Goal: Transaction & Acquisition: Purchase product/service

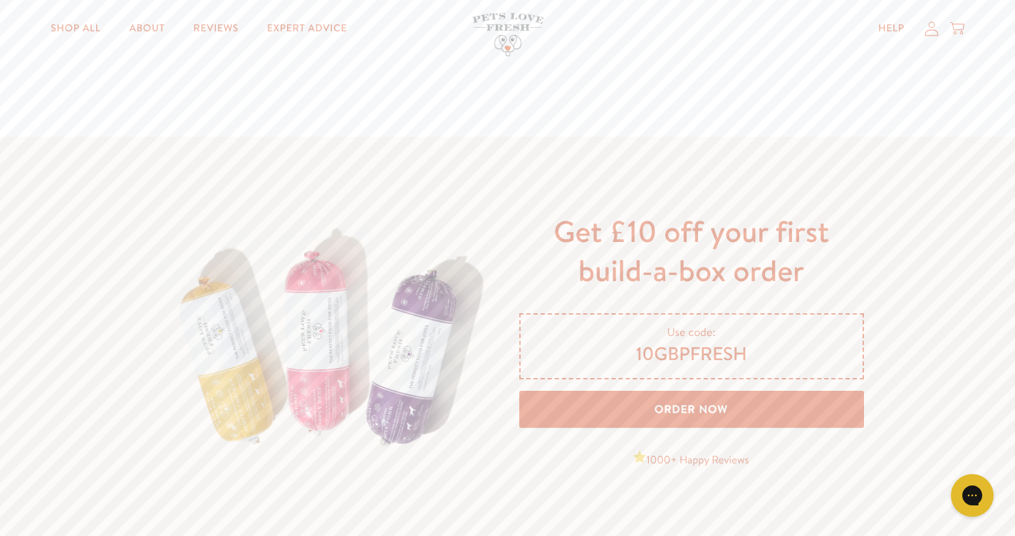
click at [591, 407] on link "Order Now" at bounding box center [691, 410] width 345 height 38
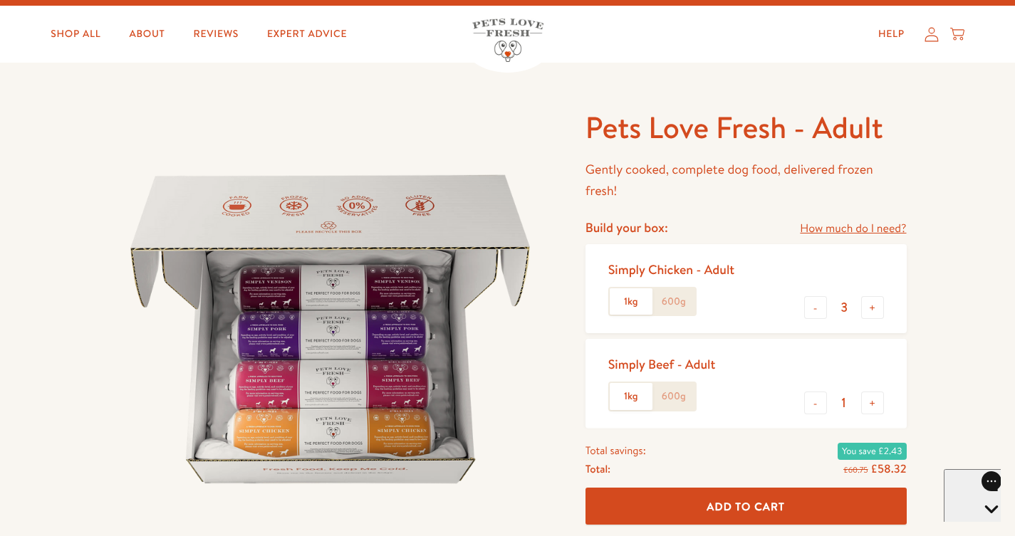
scroll to position [16, 0]
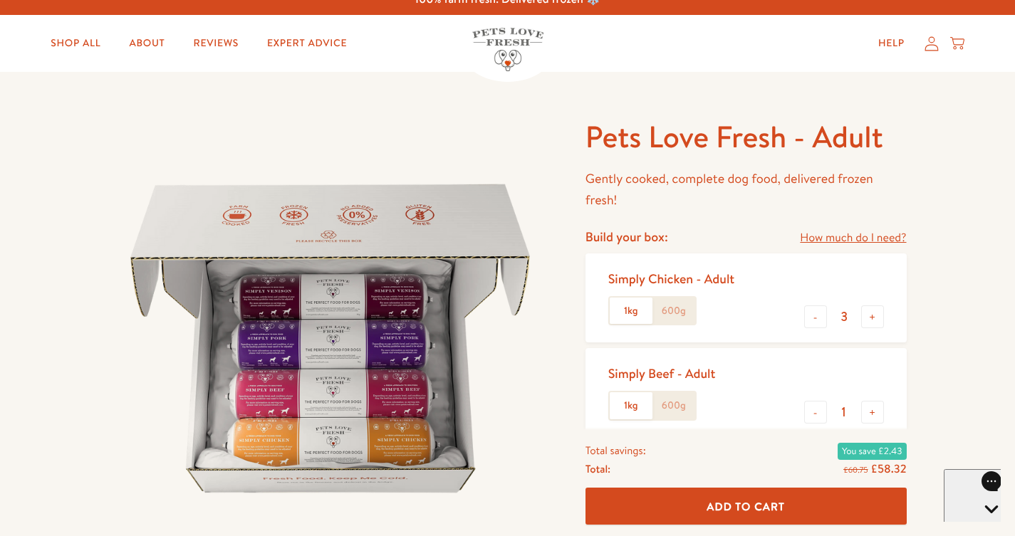
click at [678, 308] on label "600g" at bounding box center [673, 311] width 43 height 27
click at [0, 0] on input "600g" at bounding box center [0, 0] width 0 height 0
click at [682, 399] on label "600g" at bounding box center [673, 405] width 43 height 27
click at [0, 0] on input "600g" at bounding box center [0, 0] width 0 height 0
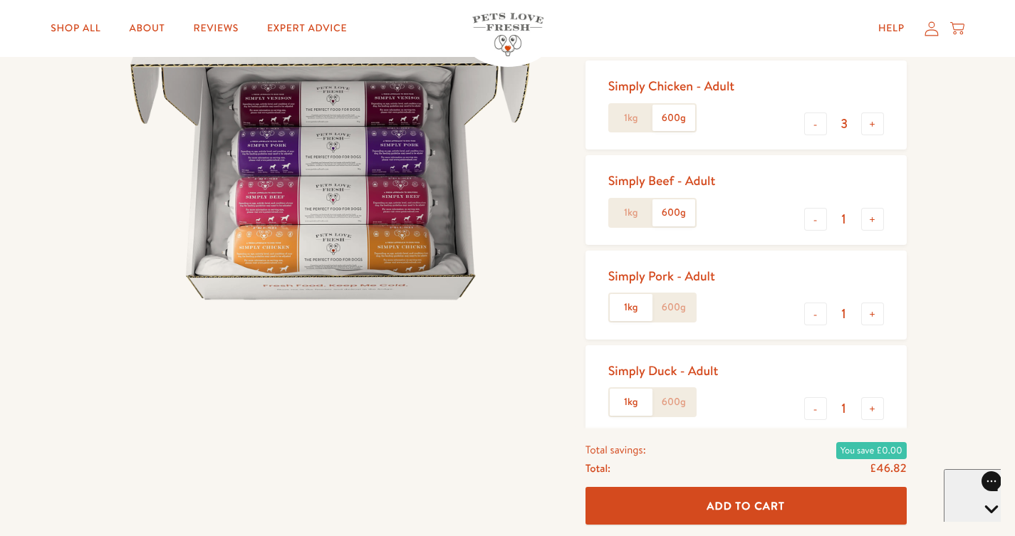
scroll to position [236, 0]
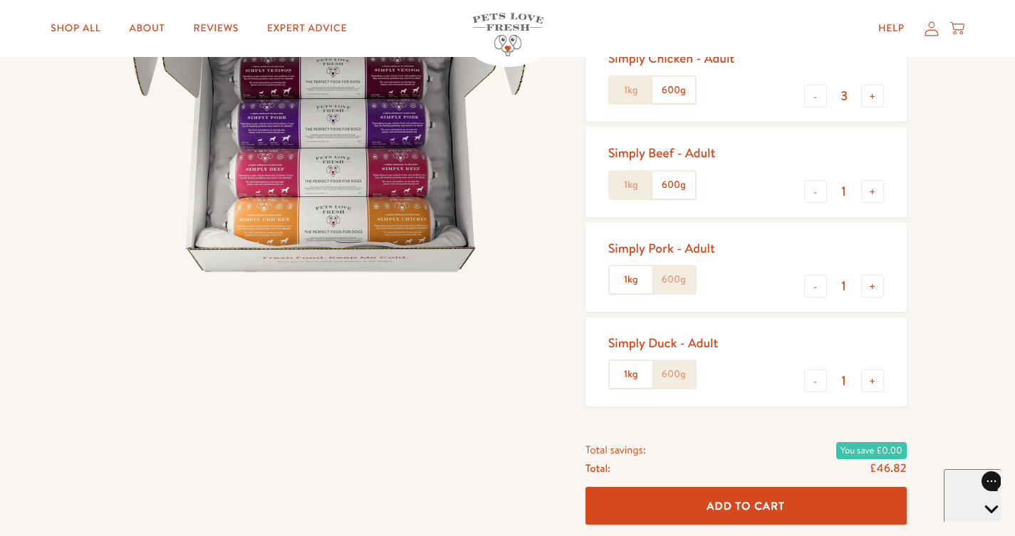
click at [674, 273] on label "600g" at bounding box center [673, 279] width 43 height 27
click at [0, 0] on input "600g" at bounding box center [0, 0] width 0 height 0
click at [677, 372] on label "600g" at bounding box center [673, 374] width 43 height 27
click at [0, 0] on input "600g" at bounding box center [0, 0] width 0 height 0
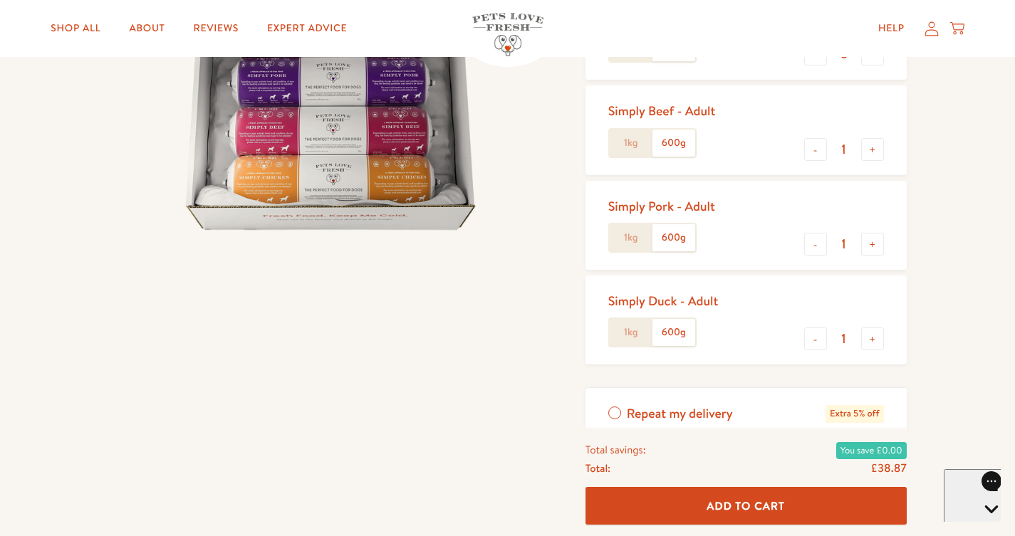
scroll to position [290, 0]
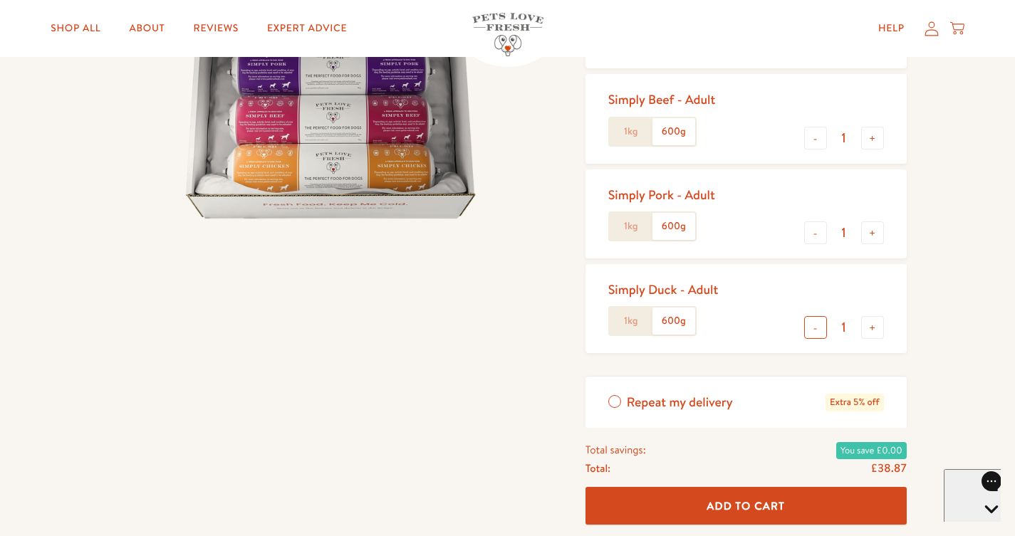
click at [813, 321] on button "-" at bounding box center [815, 327] width 23 height 23
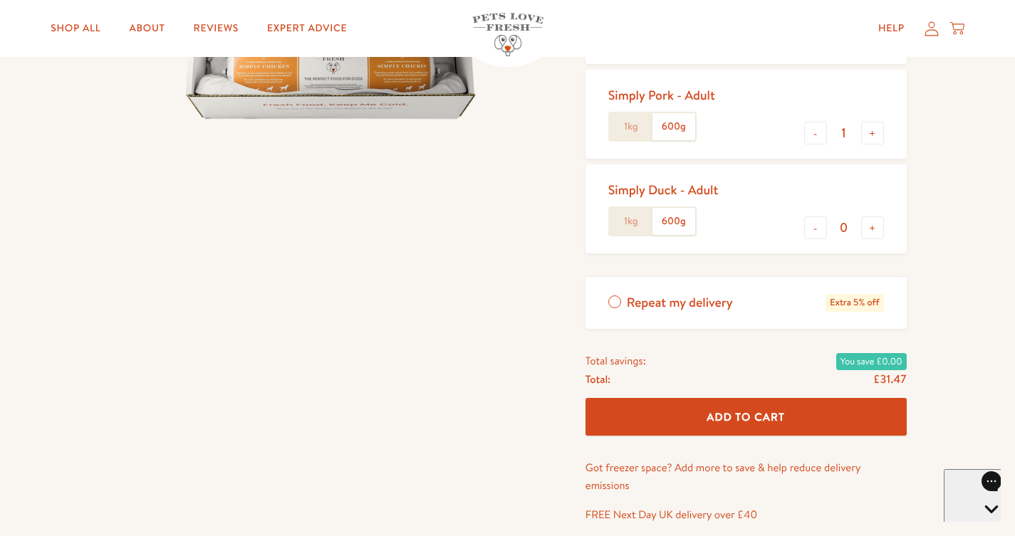
scroll to position [395, 0]
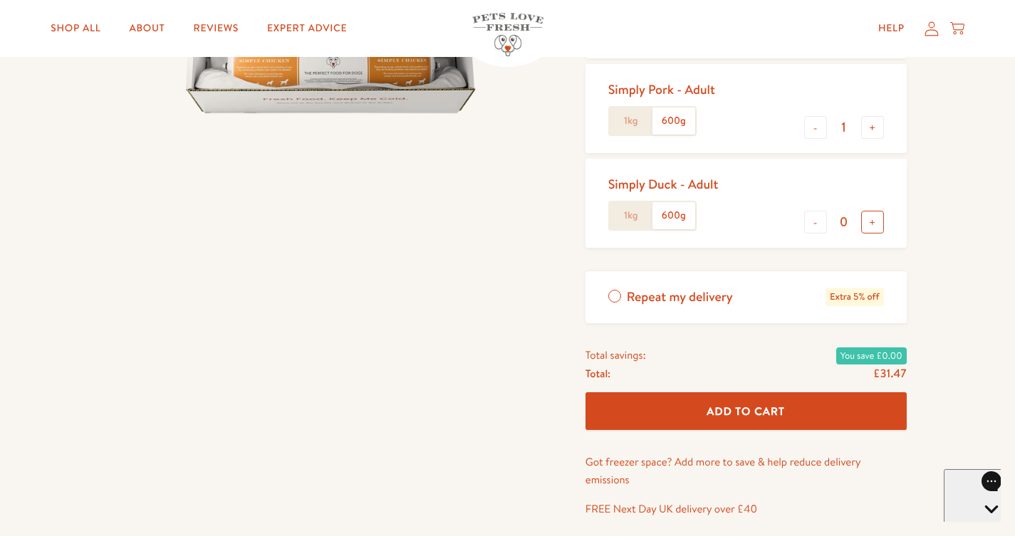
click at [871, 214] on button "+" at bounding box center [872, 222] width 23 height 23
type input "1"
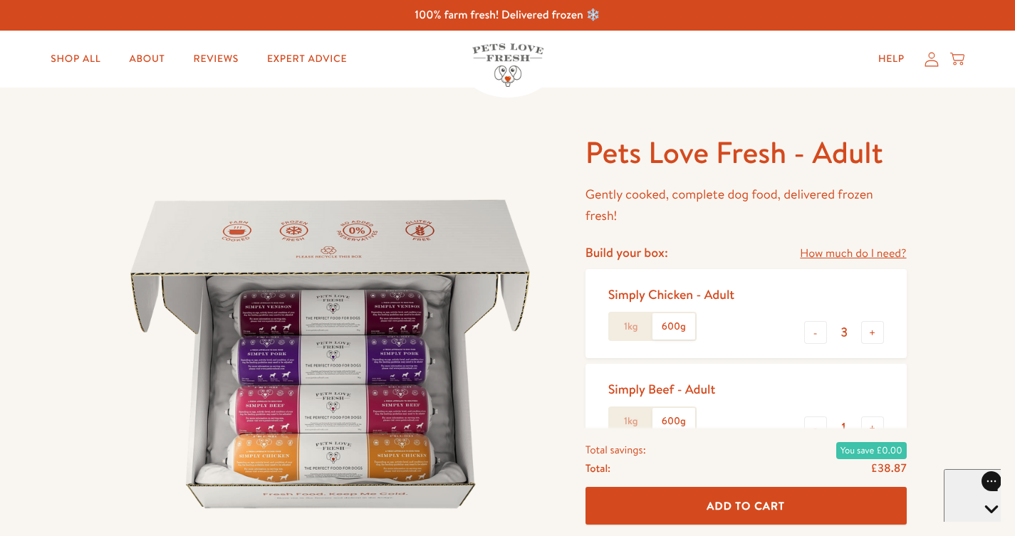
scroll to position [0, 0]
click at [83, 56] on link "Shop All" at bounding box center [75, 59] width 73 height 28
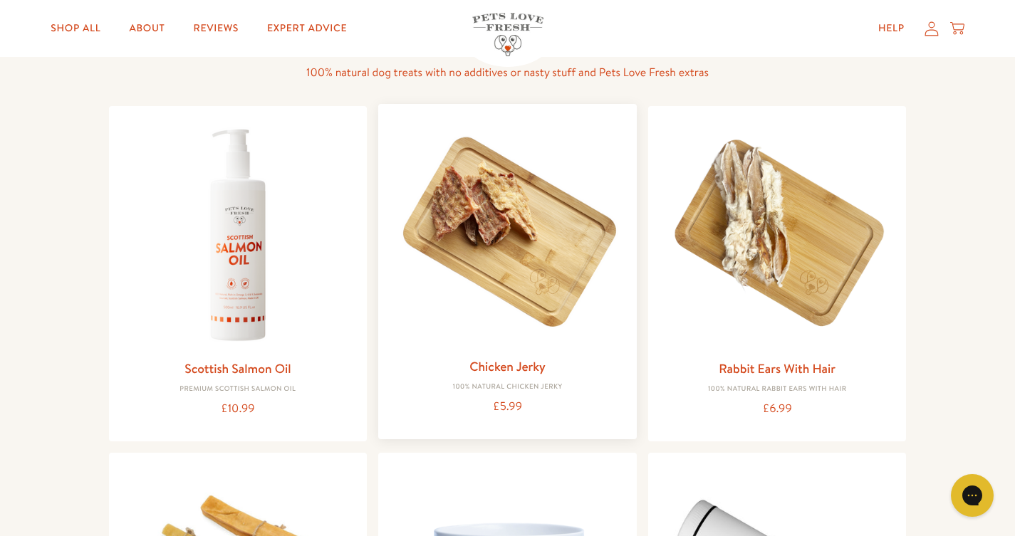
scroll to position [993, 0]
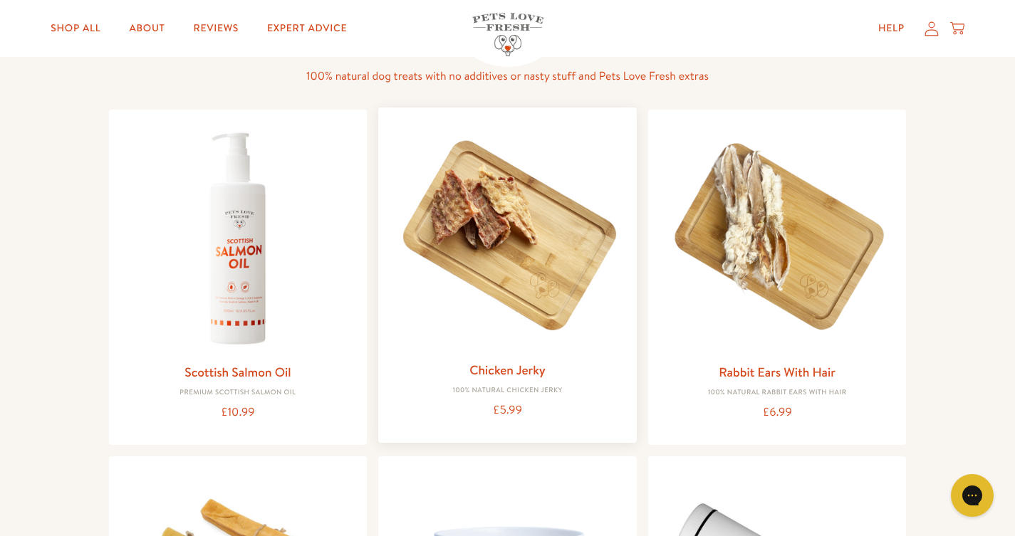
click at [518, 264] on img at bounding box center [507, 237] width 236 height 236
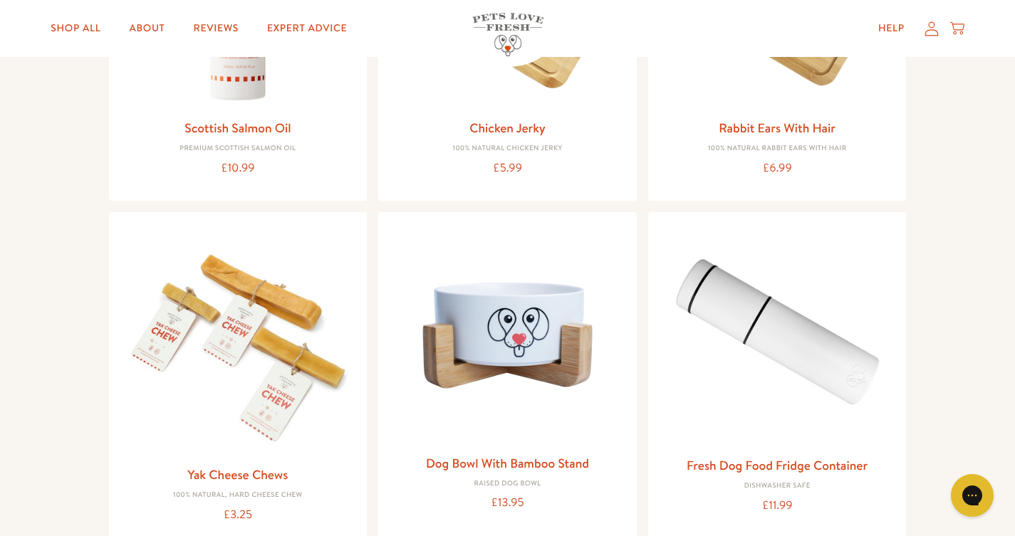
scroll to position [1240, 0]
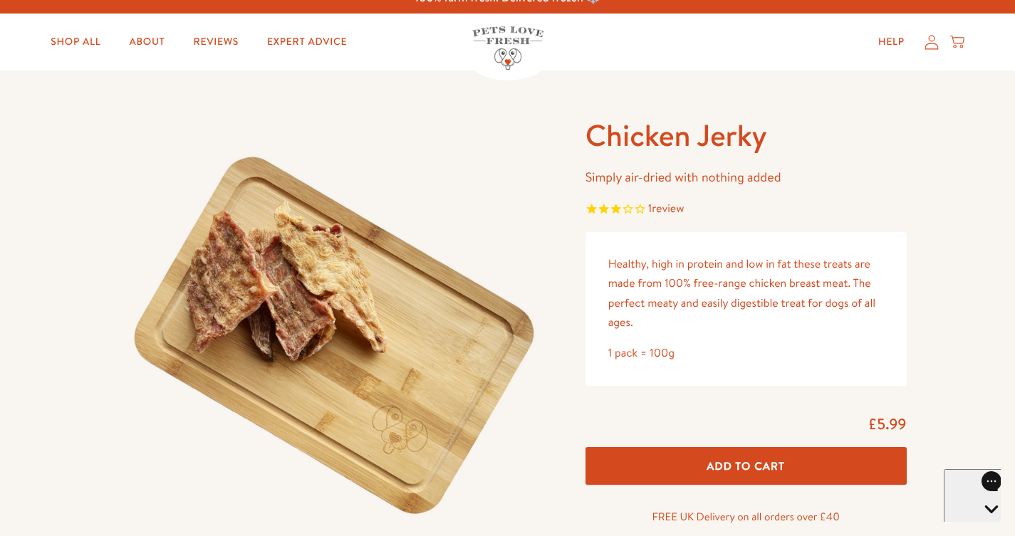
scroll to position [24, 0]
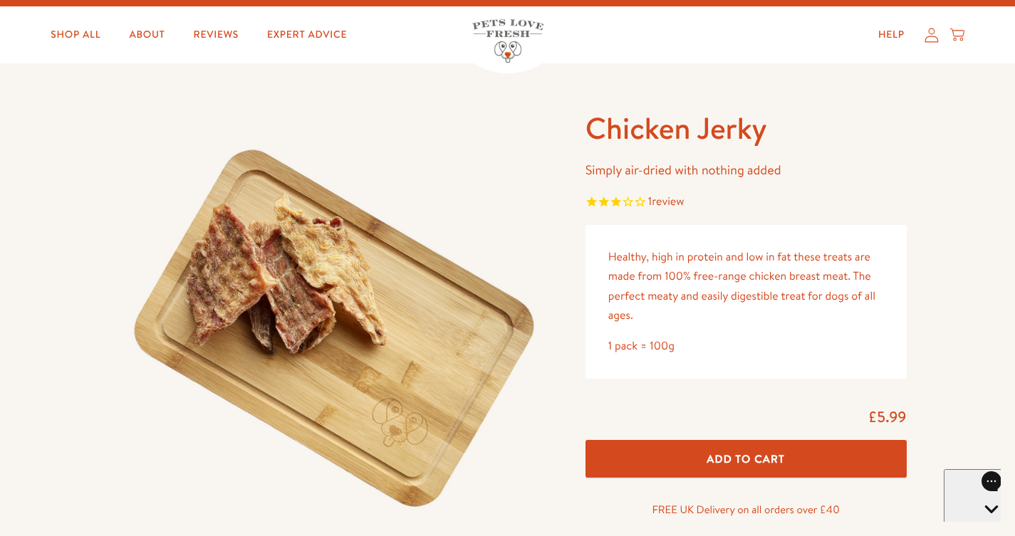
click at [621, 456] on button "Add To Cart" at bounding box center [745, 459] width 321 height 38
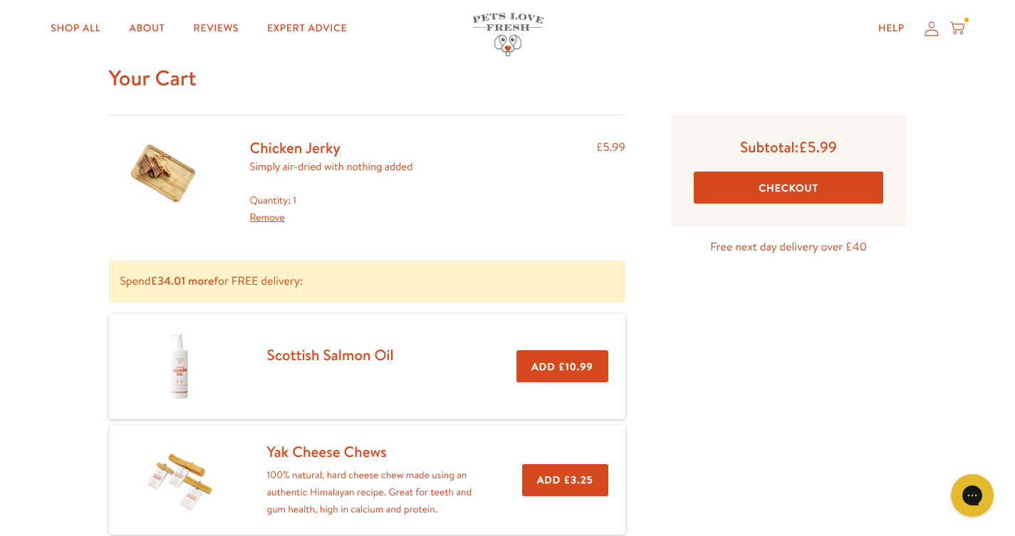
scroll to position [46, 0]
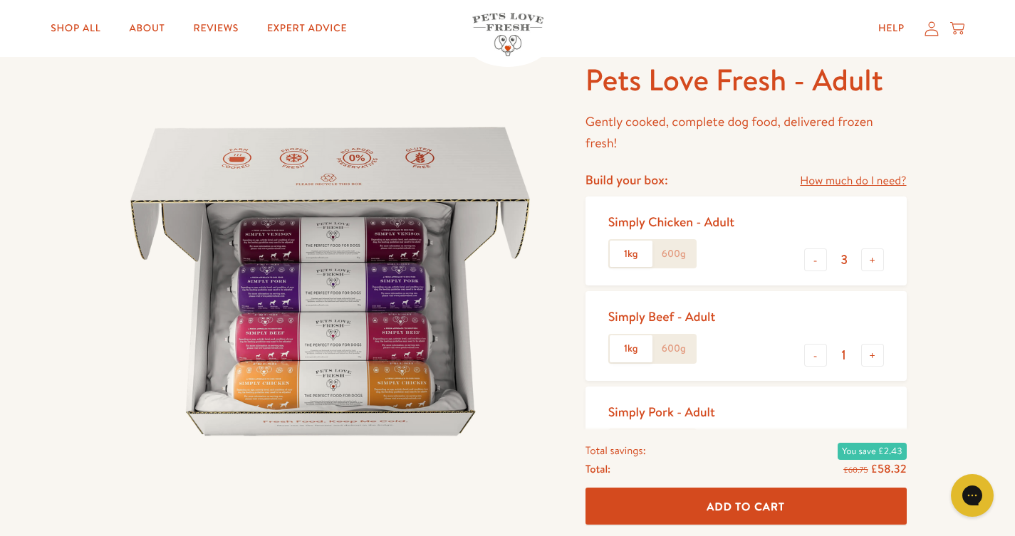
scroll to position [66, 0]
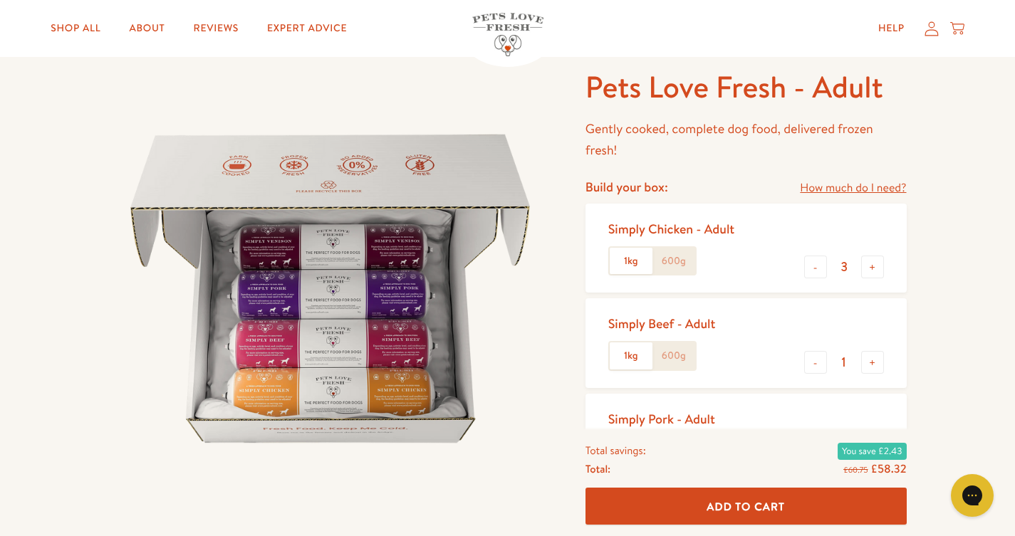
click at [683, 258] on label "600g" at bounding box center [673, 261] width 43 height 27
click at [0, 0] on input "600g" at bounding box center [0, 0] width 0 height 0
click at [683, 352] on label "600g" at bounding box center [673, 355] width 43 height 27
click at [0, 0] on input "600g" at bounding box center [0, 0] width 0 height 0
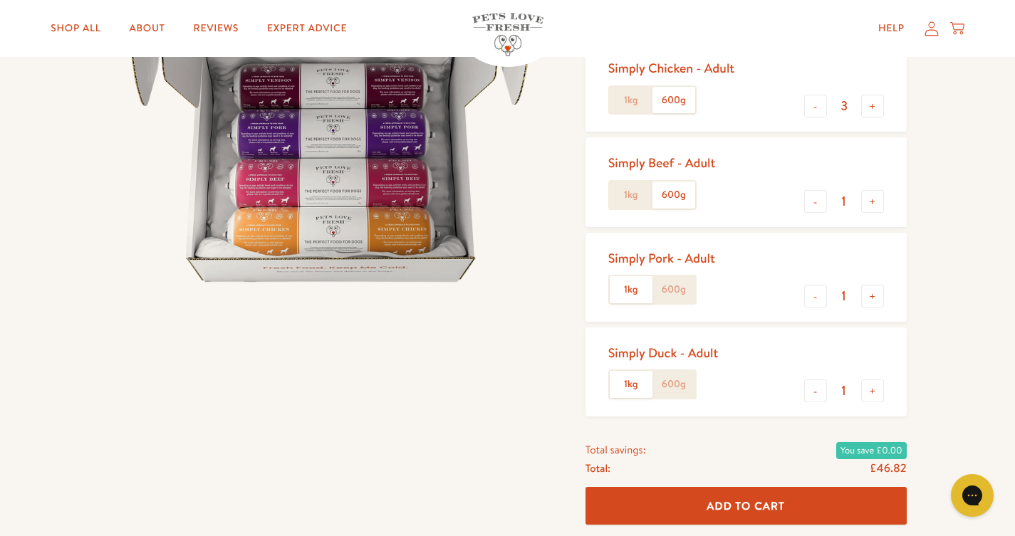
scroll to position [252, 0]
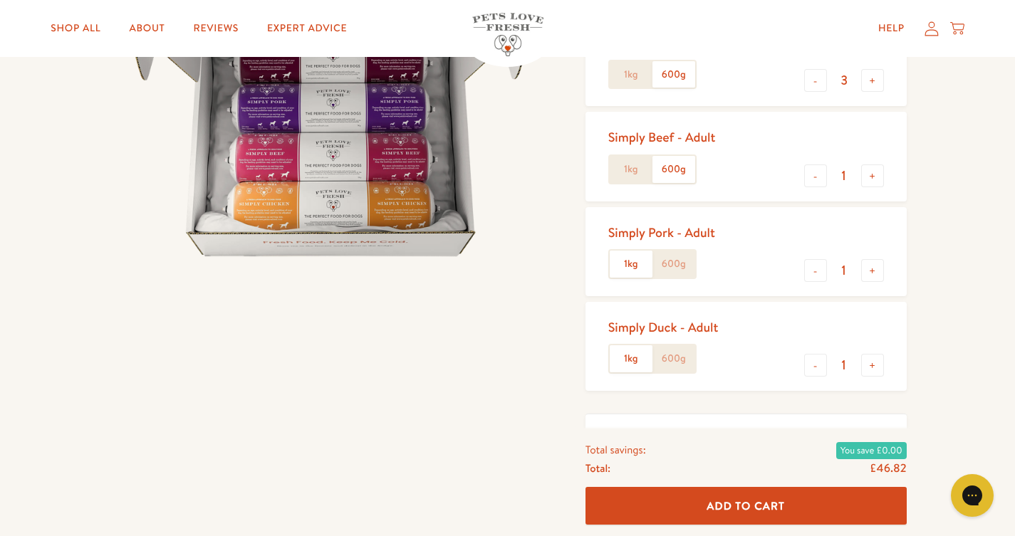
click at [672, 259] on label "600g" at bounding box center [673, 264] width 43 height 27
click at [0, 0] on input "600g" at bounding box center [0, 0] width 0 height 0
click at [676, 358] on label "600g" at bounding box center [673, 358] width 43 height 27
click at [0, 0] on input "600g" at bounding box center [0, 0] width 0 height 0
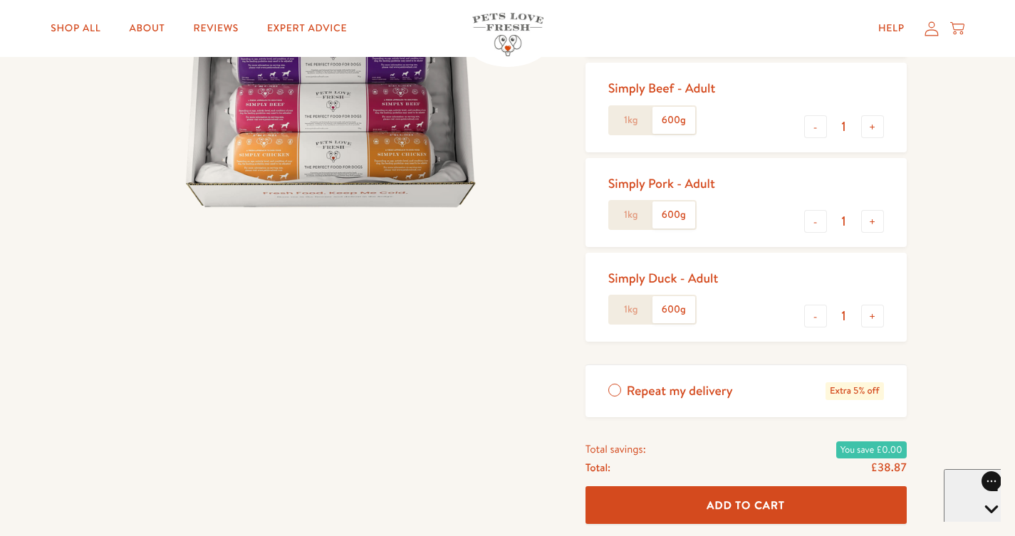
scroll to position [298, 0]
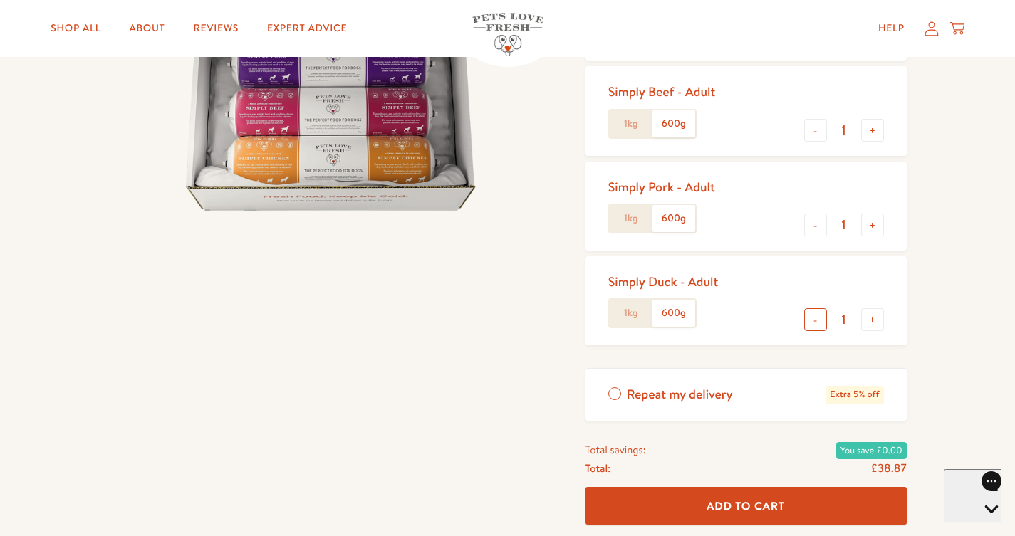
click at [815, 313] on button "-" at bounding box center [815, 319] width 23 height 23
type input "0"
click at [758, 502] on span "Add To Cart" at bounding box center [745, 505] width 78 height 15
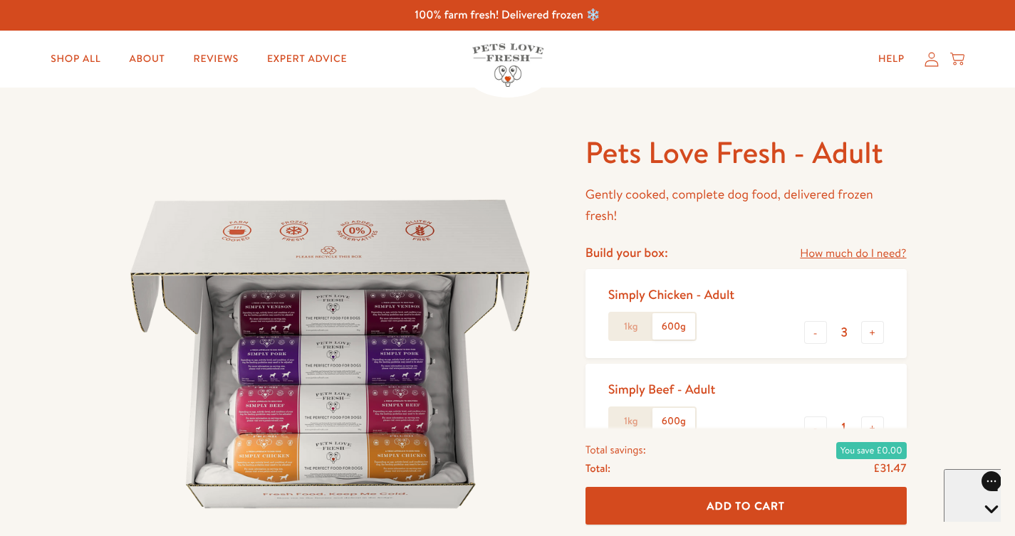
scroll to position [0, 0]
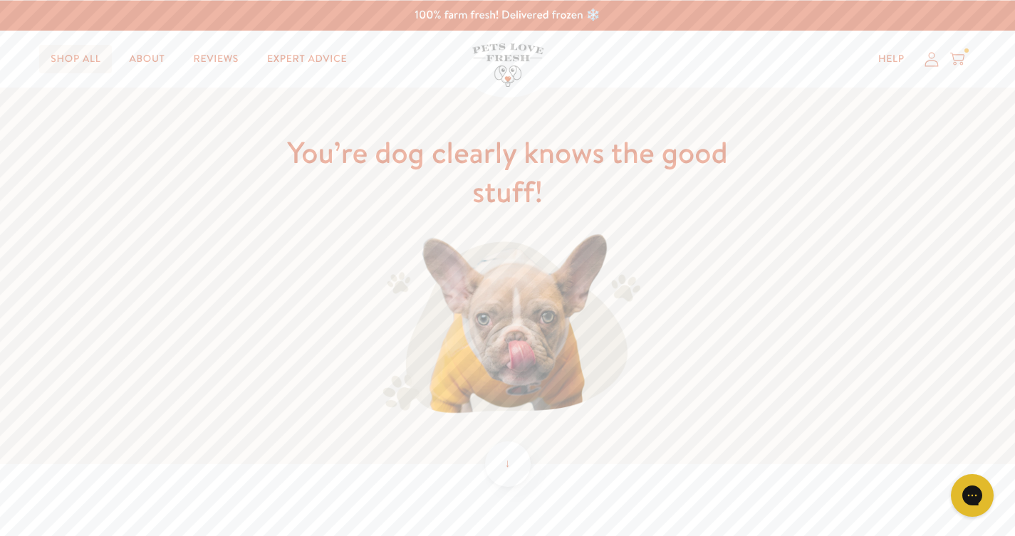
click at [87, 58] on link "Shop All" at bounding box center [75, 59] width 73 height 28
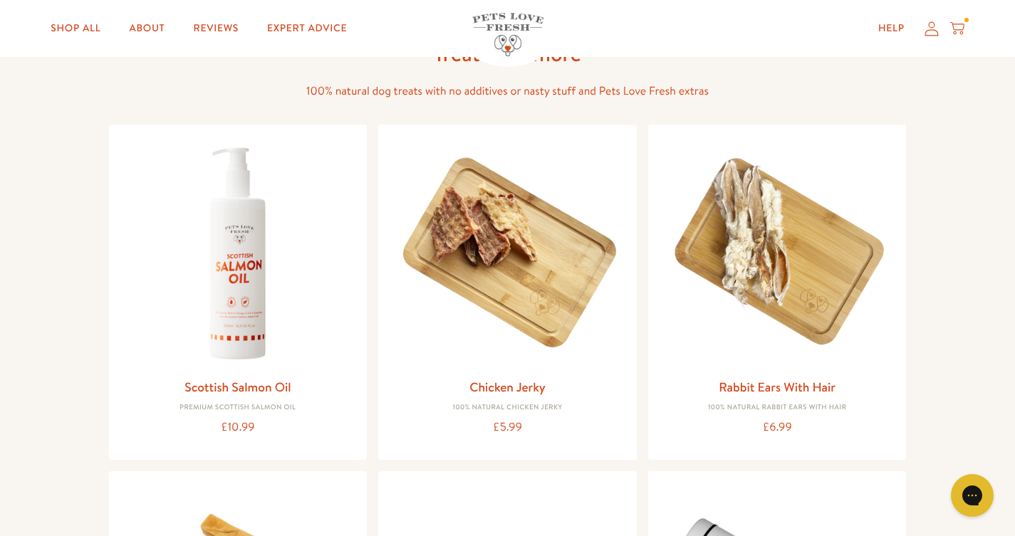
scroll to position [984, 0]
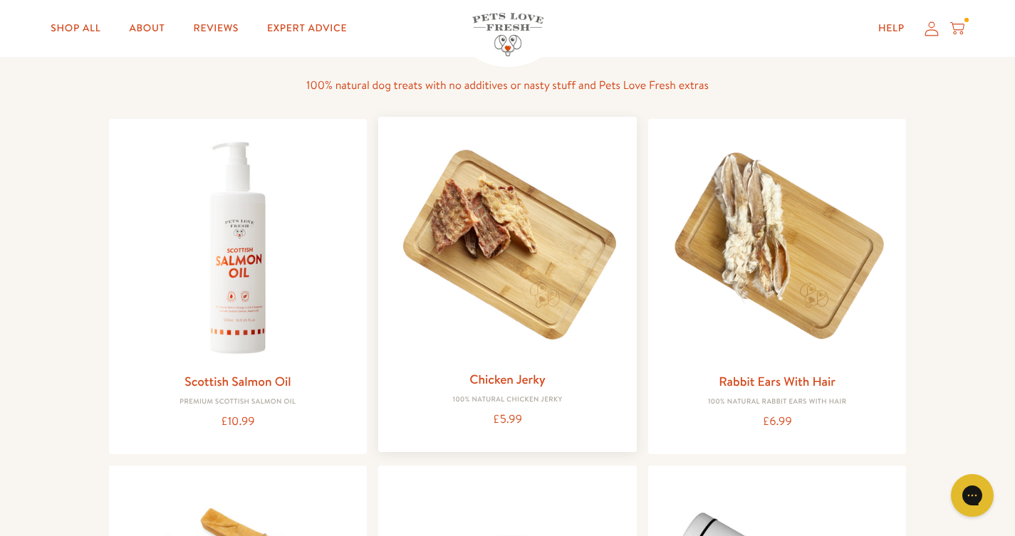
click at [505, 268] on img at bounding box center [507, 246] width 236 height 236
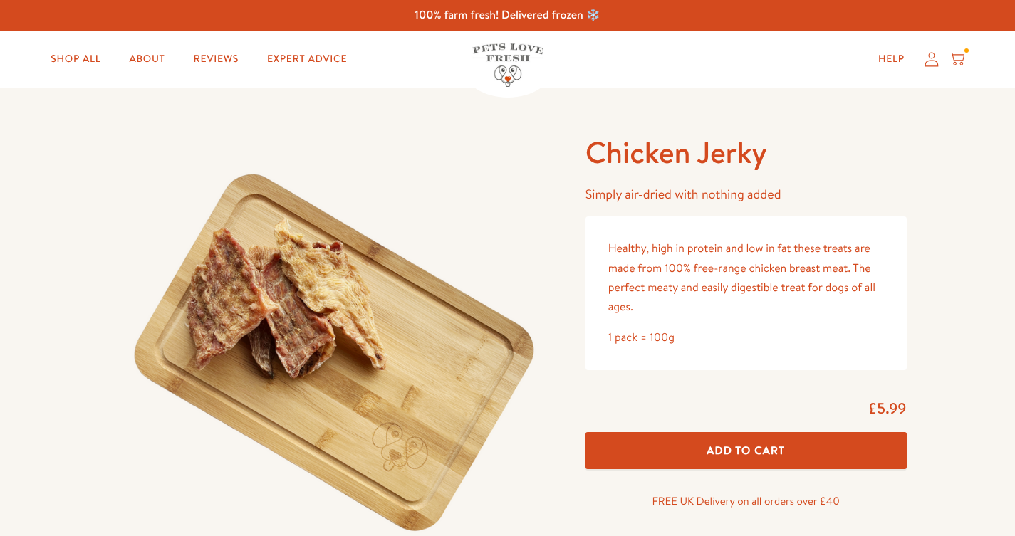
click at [683, 446] on button "Add To Cart" at bounding box center [745, 451] width 321 height 38
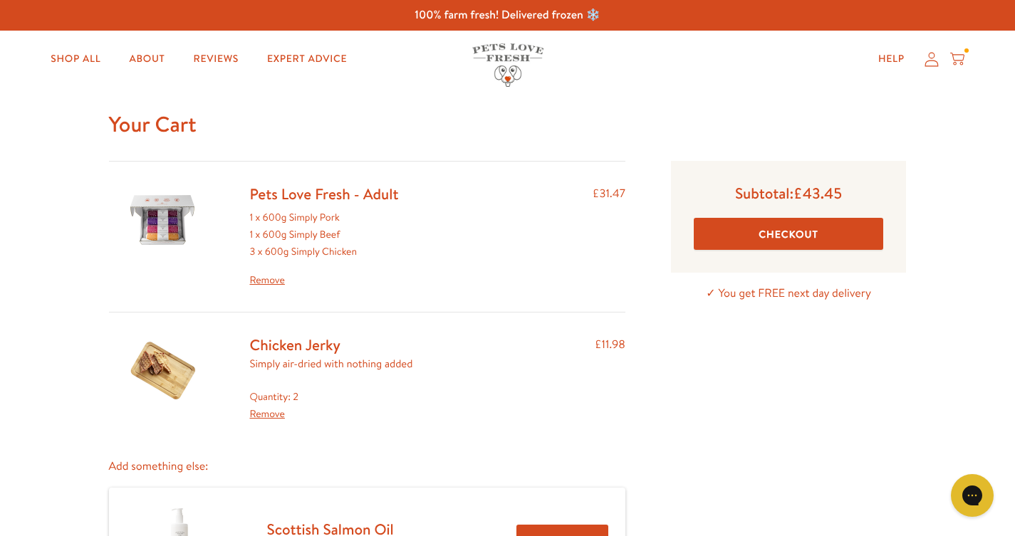
scroll to position [14, 0]
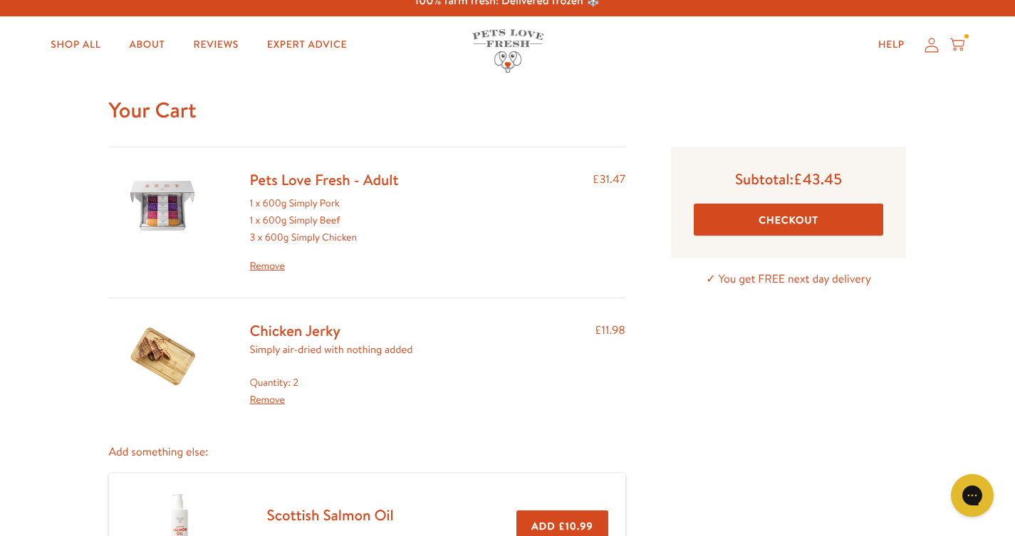
click at [160, 204] on img at bounding box center [162, 205] width 71 height 71
click at [172, 216] on img at bounding box center [162, 205] width 71 height 71
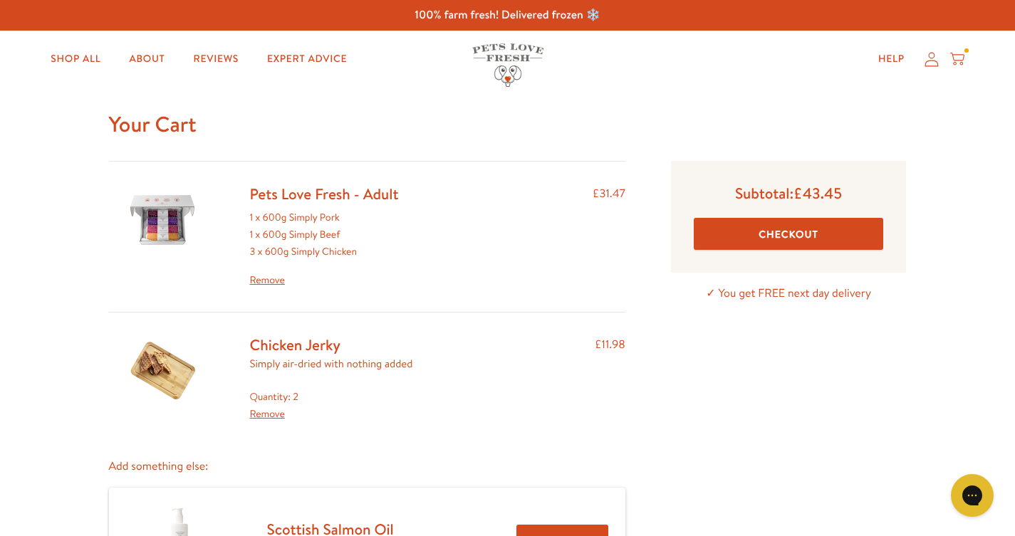
scroll to position [0, 0]
click at [83, 55] on link "Shop All" at bounding box center [75, 59] width 73 height 28
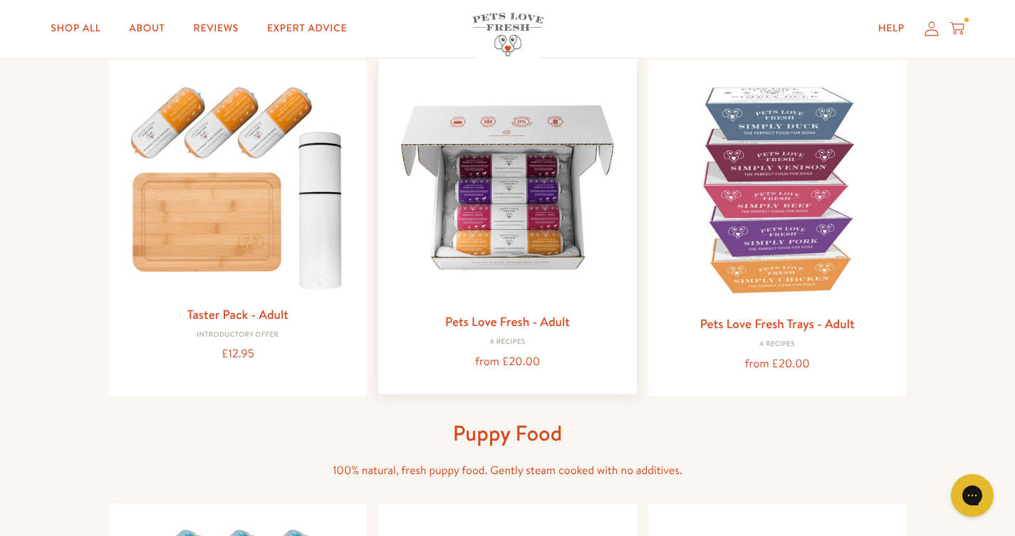
click at [514, 228] on img at bounding box center [507, 188] width 236 height 236
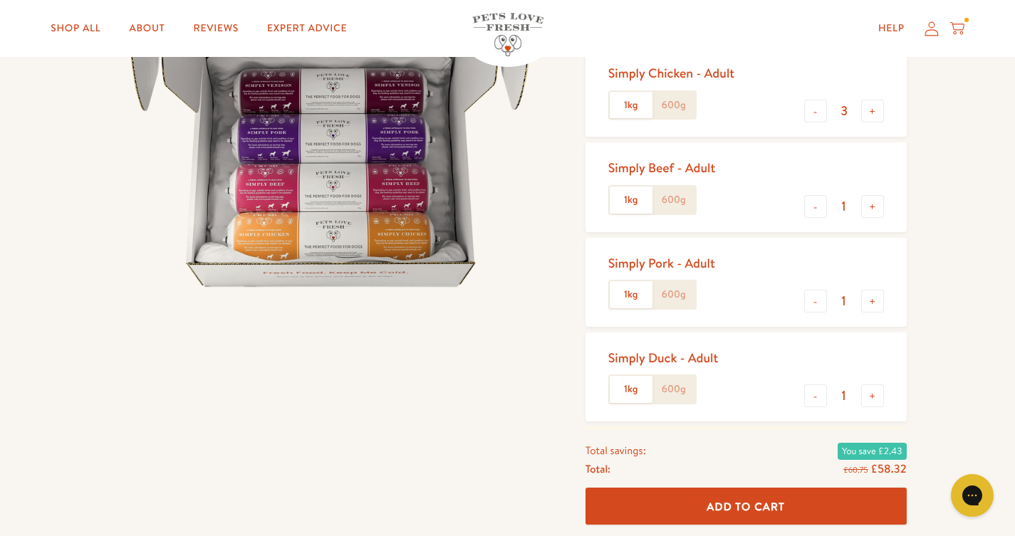
scroll to position [146, 0]
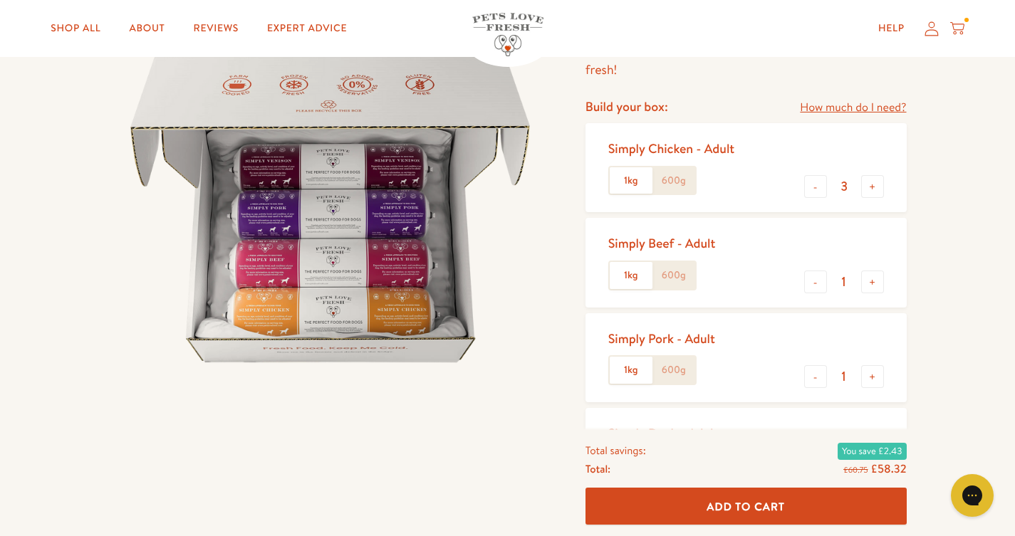
click at [671, 174] on label "600g" at bounding box center [673, 180] width 43 height 27
click at [0, 0] on input "600g" at bounding box center [0, 0] width 0 height 0
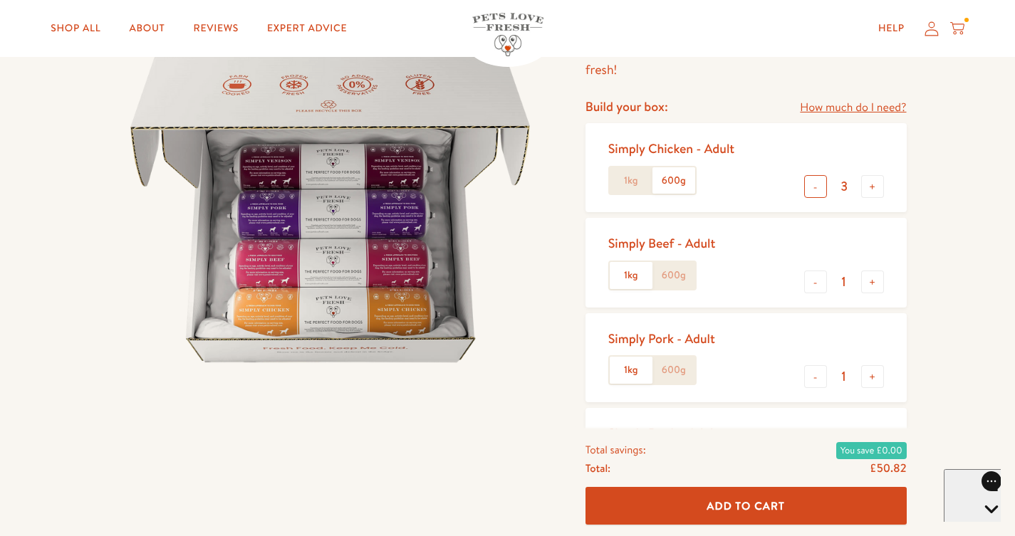
click at [812, 183] on button "-" at bounding box center [815, 186] width 23 height 23
type input "1"
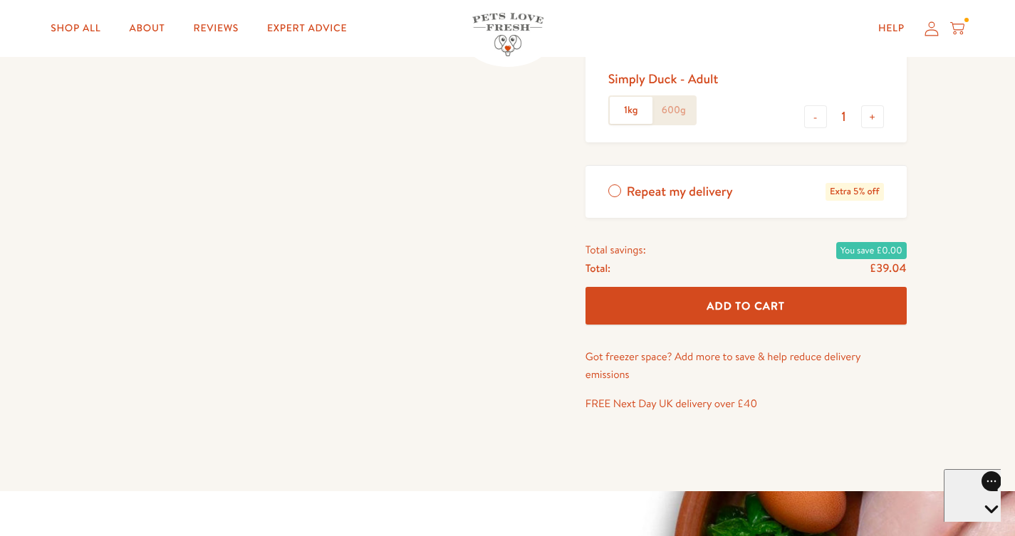
scroll to position [501, 0]
click at [780, 298] on span "Add To Cart" at bounding box center [745, 305] width 78 height 15
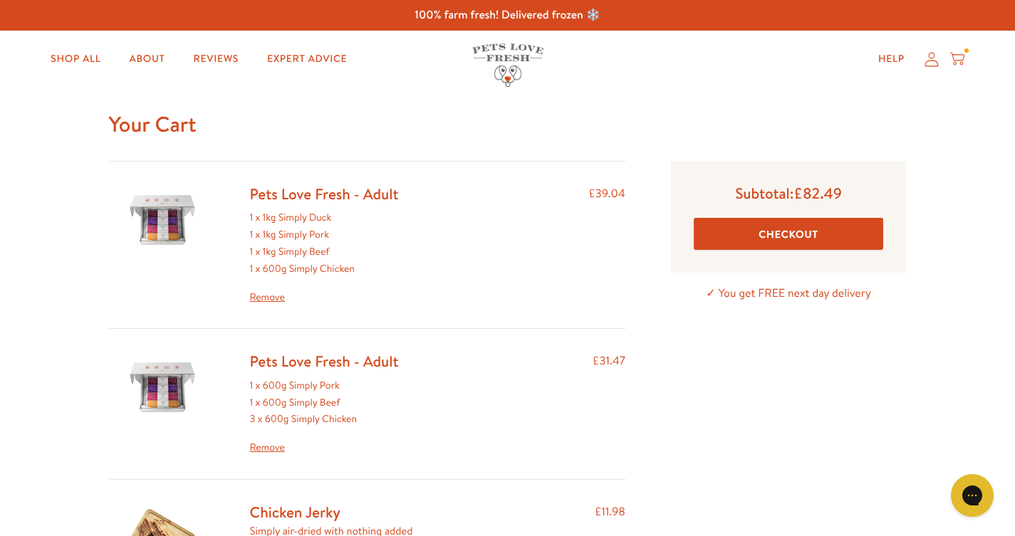
click at [276, 441] on link "Remove" at bounding box center [324, 447] width 149 height 17
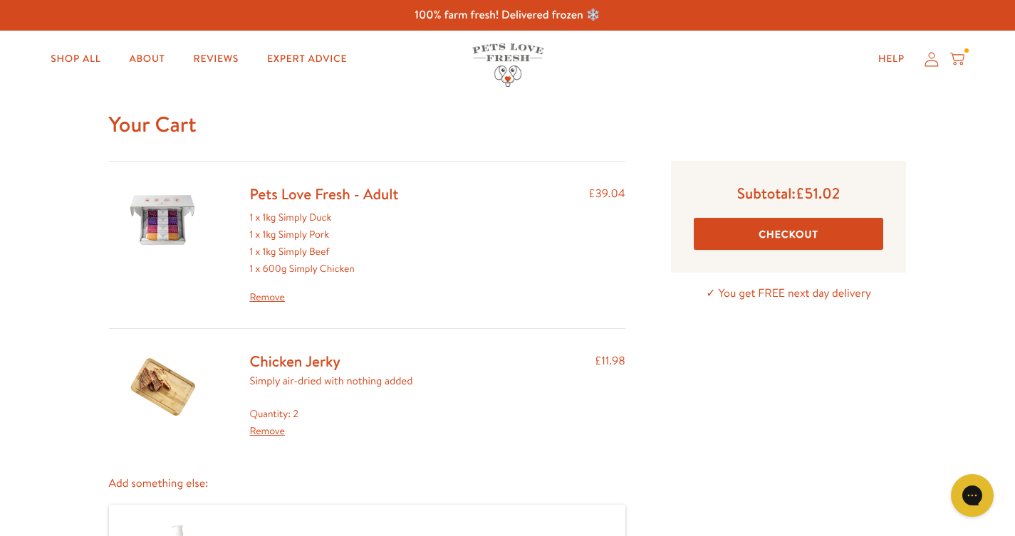
click at [269, 425] on link "Remove" at bounding box center [267, 431] width 35 height 14
click at [297, 408] on div "Quantity: 2 Remove" at bounding box center [331, 423] width 163 height 34
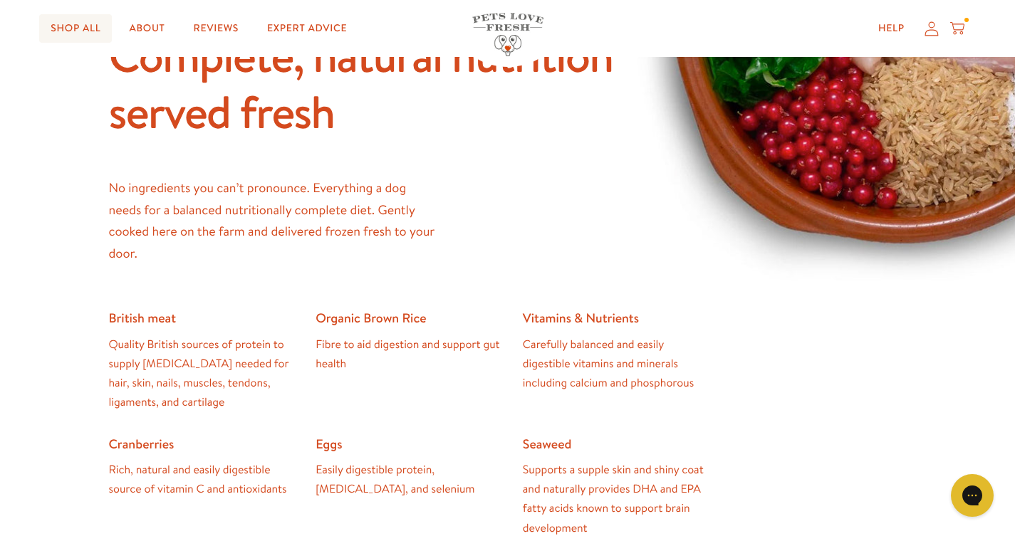
click at [91, 32] on link "Shop All" at bounding box center [75, 28] width 73 height 28
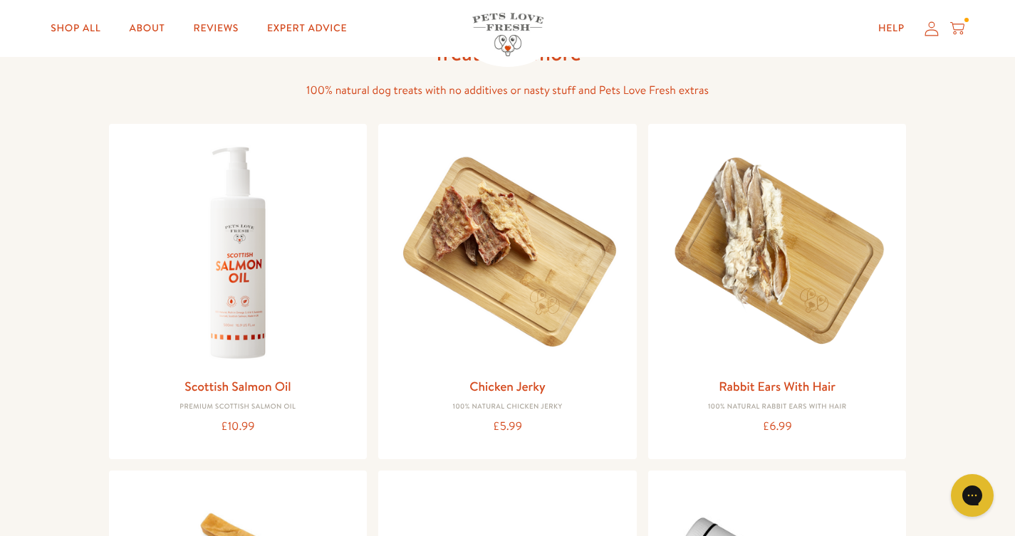
scroll to position [982, 0]
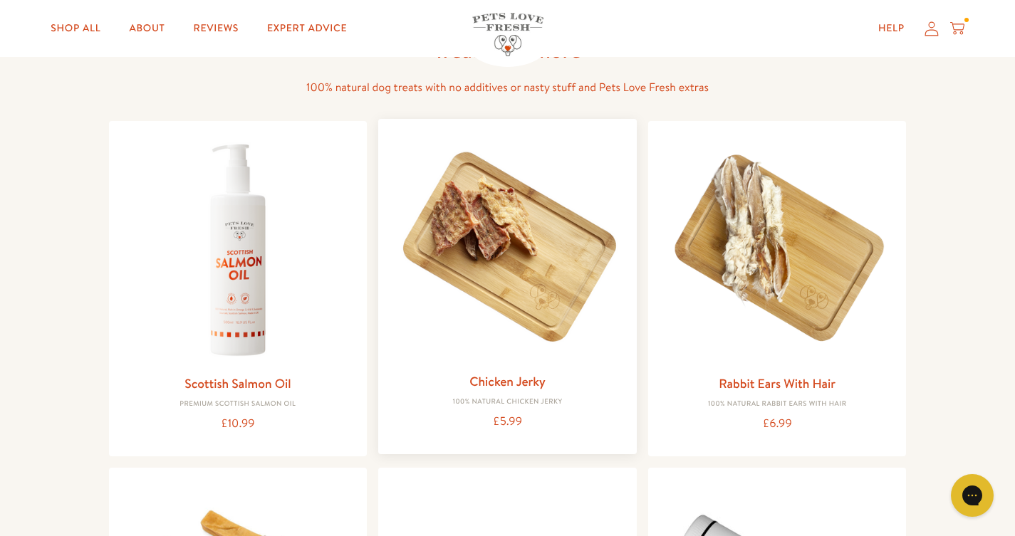
click at [468, 240] on img at bounding box center [507, 248] width 236 height 236
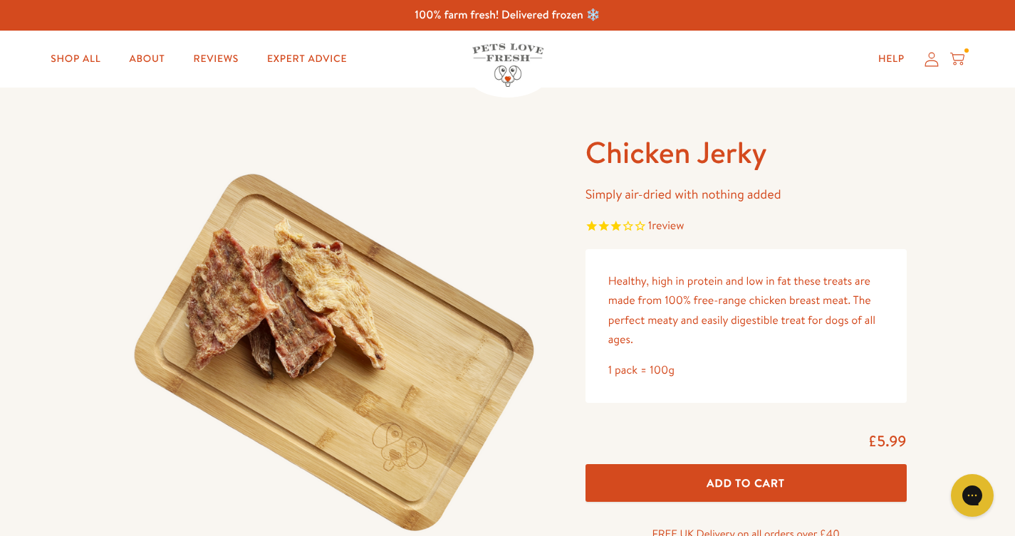
click at [629, 476] on button "Add To Cart" at bounding box center [745, 483] width 321 height 38
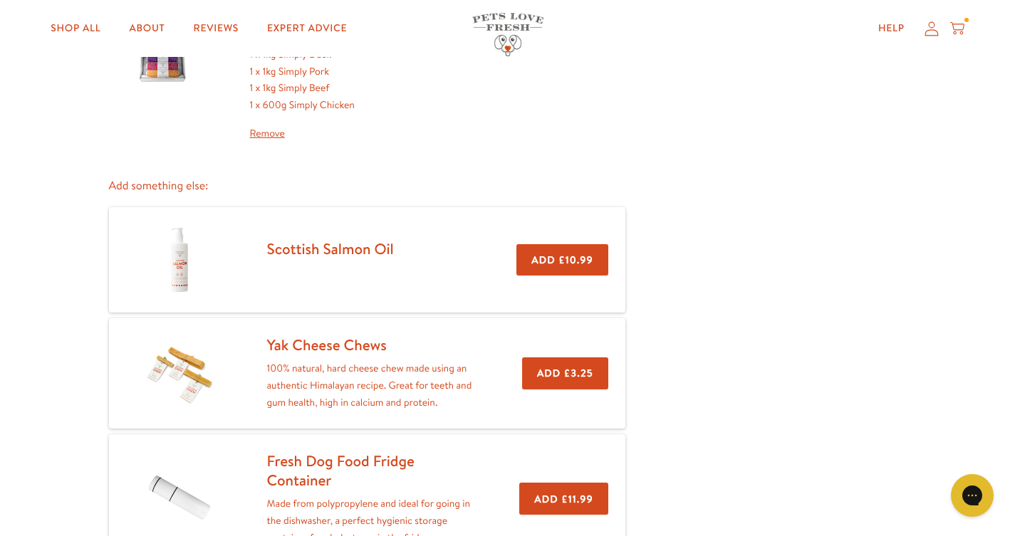
scroll to position [200, 0]
